Goal: Information Seeking & Learning: Check status

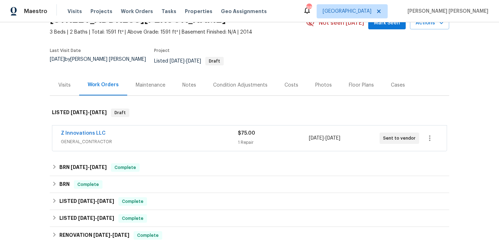
scroll to position [46, 0]
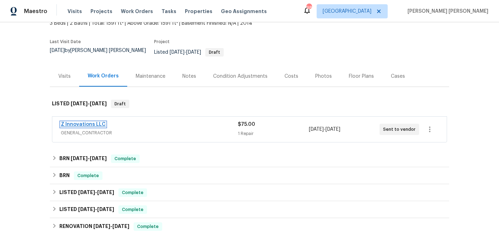
click at [87, 122] on link "Z Innovations LLC" at bounding box center [83, 124] width 45 height 5
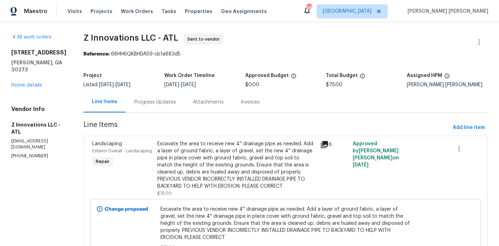
click at [156, 105] on div "Progress Updates" at bounding box center [155, 102] width 42 height 7
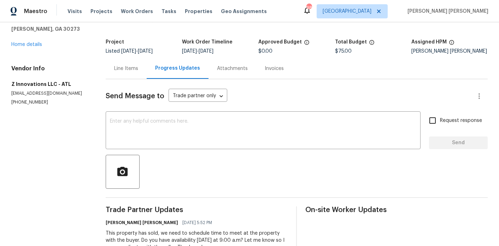
scroll to position [58, 0]
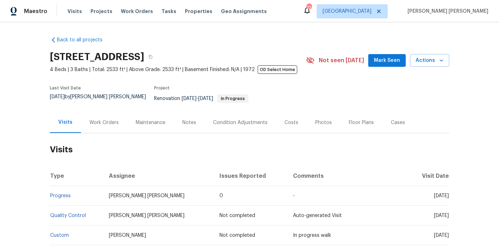
scroll to position [56, 0]
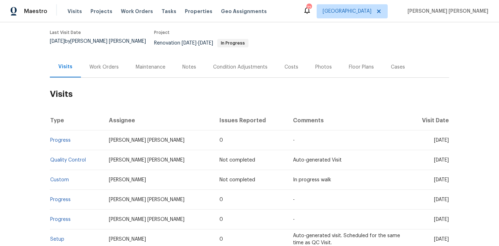
click at [111, 57] on div "Work Orders" at bounding box center [104, 67] width 46 height 21
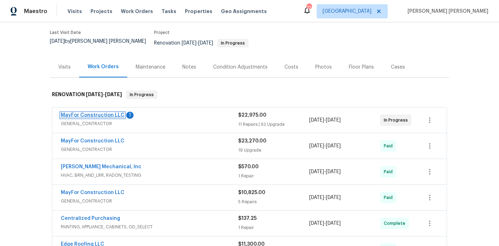
click at [103, 113] on link "MayFor Construction LLC" at bounding box center [93, 115] width 64 height 5
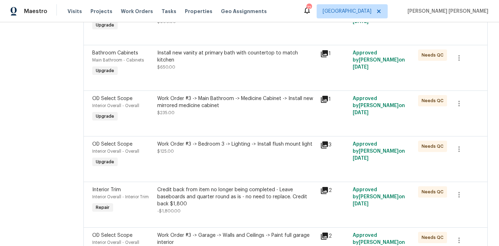
scroll to position [275, 0]
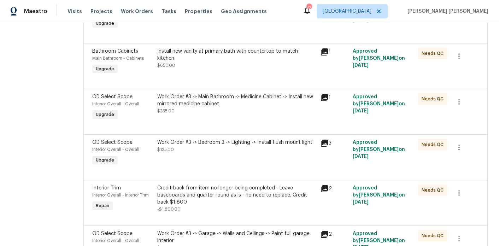
click at [194, 105] on div "Work Order #3 -> Main Bathroom -> Medicine Cabinet -> Install new mirrored medi…" at bounding box center [236, 100] width 159 height 14
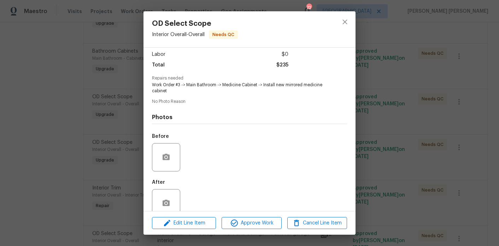
scroll to position [62, 0]
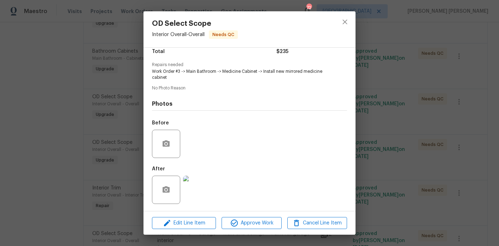
click at [201, 185] on img at bounding box center [197, 190] width 28 height 28
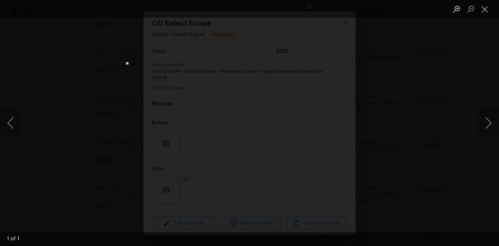
click at [378, 137] on div "Lightbox" at bounding box center [249, 123] width 499 height 246
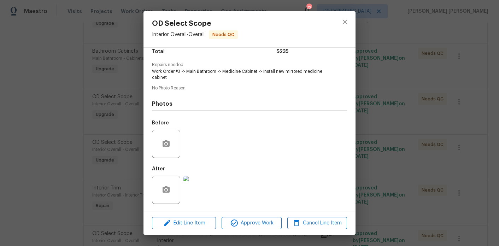
click at [378, 137] on div "OD Select Scope Interior Overall - Overall Needs QC Vendor MayFor Construction …" at bounding box center [249, 123] width 499 height 246
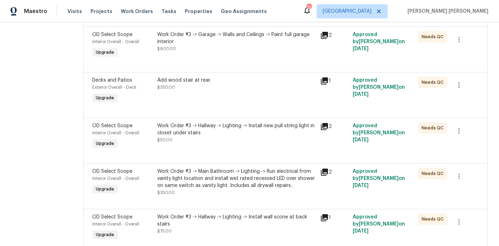
scroll to position [475, 0]
click at [209, 83] on div "Add wood stair at rear." at bounding box center [236, 79] width 159 height 7
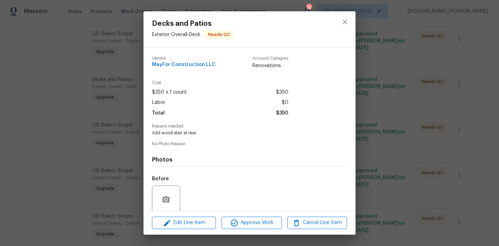
click at [377, 66] on div "Decks and Patios Exterior Overall - Deck Needs QC Vendor MayFor Construction LL…" at bounding box center [249, 123] width 499 height 246
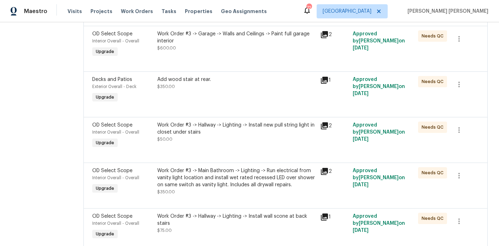
click at [377, 66] on div "Decks and Patios Exterior Overall - Deck Needs QC Vendor MayFor Construction LL…" at bounding box center [249, 123] width 499 height 246
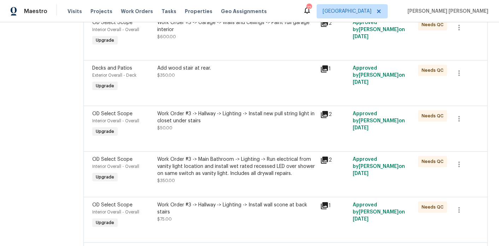
click at [206, 72] on div "Add wood stair at rear." at bounding box center [236, 68] width 159 height 7
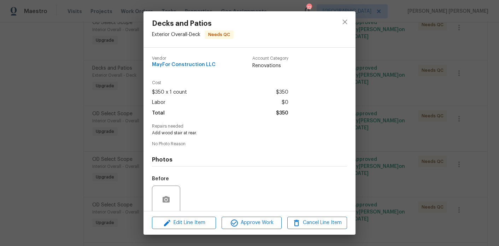
scroll to position [56, 0]
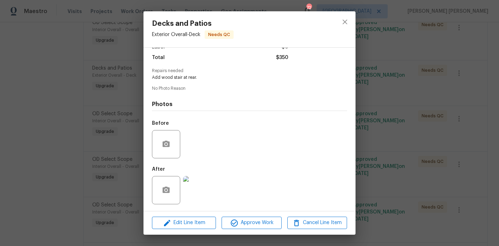
click at [203, 199] on img at bounding box center [197, 190] width 28 height 28
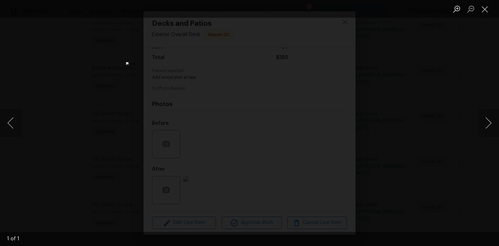
click at [421, 156] on div "Lightbox" at bounding box center [249, 123] width 499 height 246
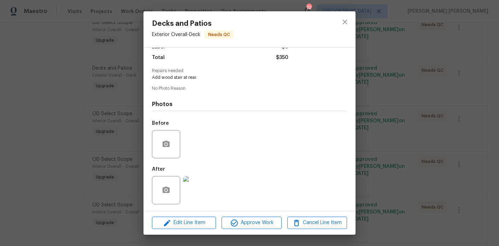
click at [384, 97] on div "Decks and Patios Exterior Overall - Deck Needs QC Vendor MayFor Construction LL…" at bounding box center [249, 123] width 499 height 246
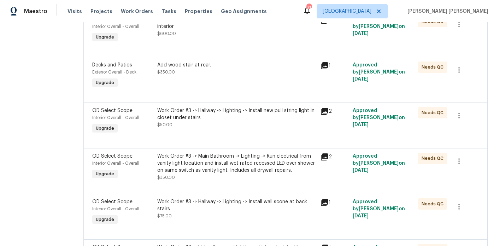
scroll to position [0, 0]
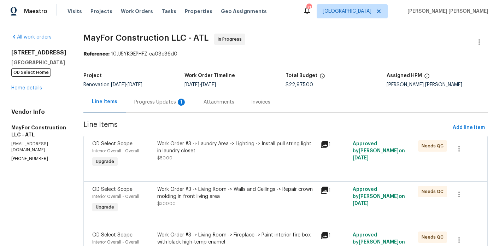
click at [167, 104] on div "Progress Updates 1" at bounding box center [160, 102] width 52 height 7
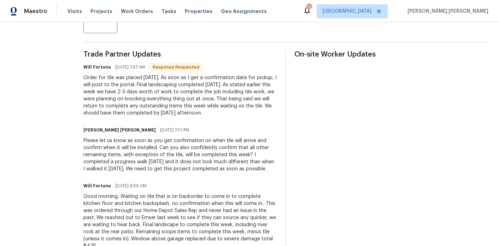
scroll to position [187, 0]
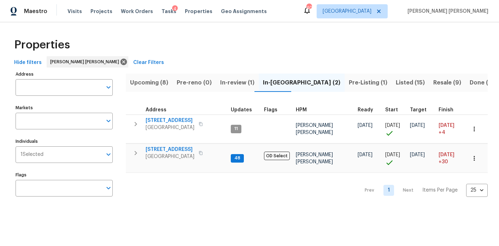
click at [396, 85] on span "Listed (15)" at bounding box center [410, 83] width 29 height 10
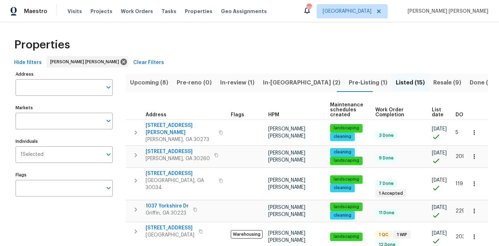
scroll to position [0, 13]
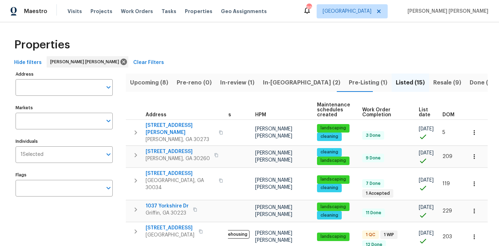
click at [449, 111] on th "DOM" at bounding box center [452, 109] width 24 height 19
click at [449, 115] on span "DOM" at bounding box center [449, 114] width 12 height 5
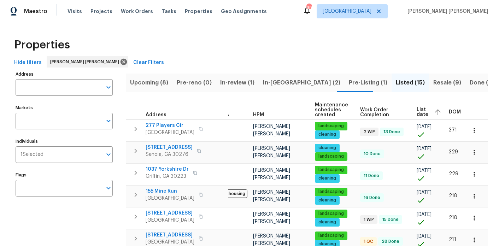
scroll to position [0, 25]
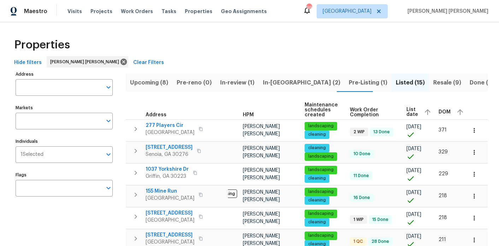
click at [434, 82] on span "Resale (9)" at bounding box center [448, 83] width 28 height 10
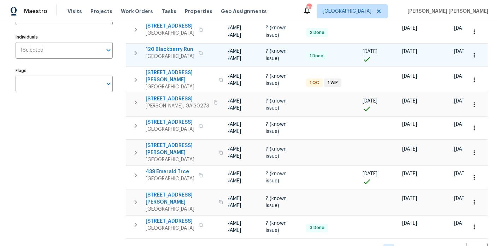
scroll to position [105, 0]
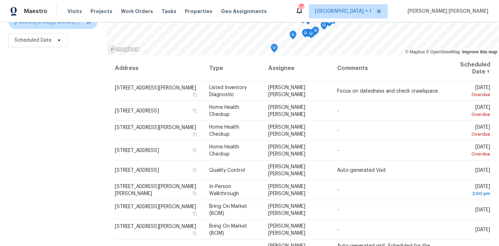
scroll to position [8, 0]
